Goal: Obtain resource: Download file/media

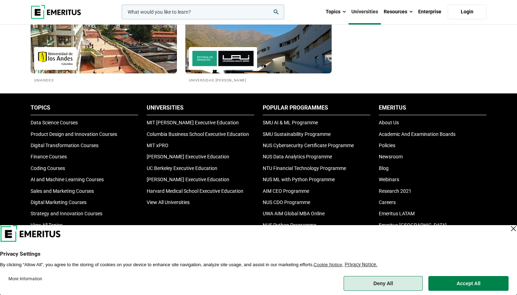
scroll to position [1395, 0]
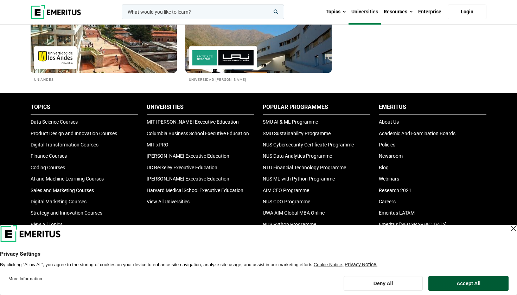
click at [482, 282] on button "Accept All" at bounding box center [468, 283] width 80 height 15
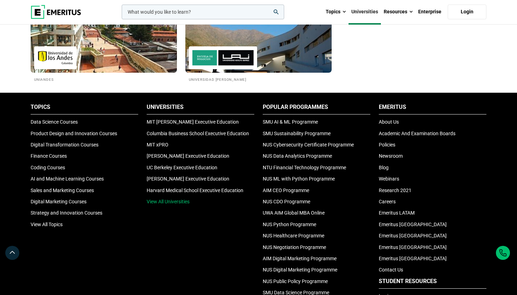
click at [171, 205] on link "View All Universities" at bounding box center [168, 202] width 43 height 6
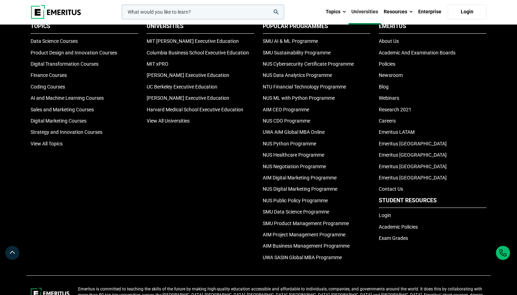
scroll to position [1476, 0]
click at [164, 124] on link "View All Universities" at bounding box center [168, 121] width 43 height 6
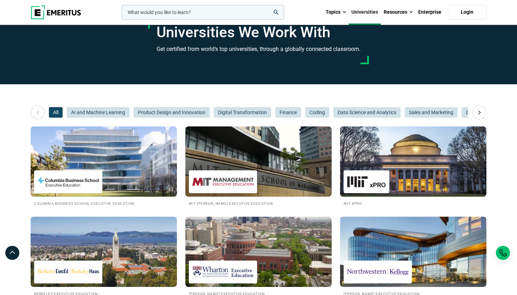
click at [45, 11] on img at bounding box center [56, 12] width 51 height 14
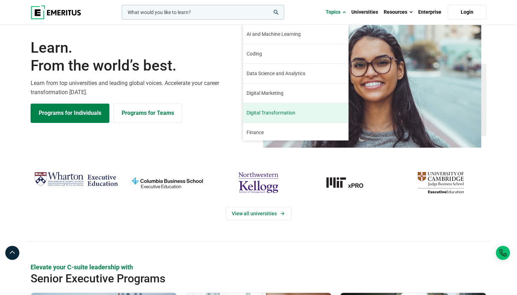
click at [270, 116] on span "Digital Transformation" at bounding box center [271, 112] width 49 height 7
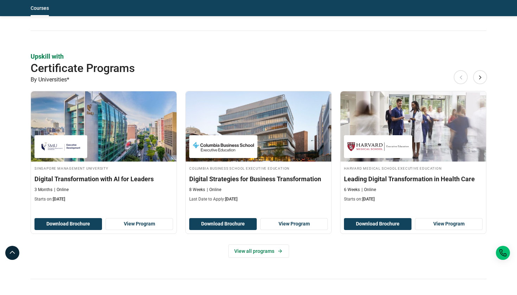
scroll to position [568, 0]
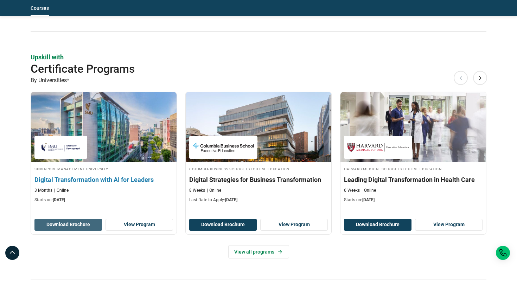
click at [79, 219] on button "Download Brochure" at bounding box center [68, 225] width 68 height 12
